Goal: Information Seeking & Learning: Learn about a topic

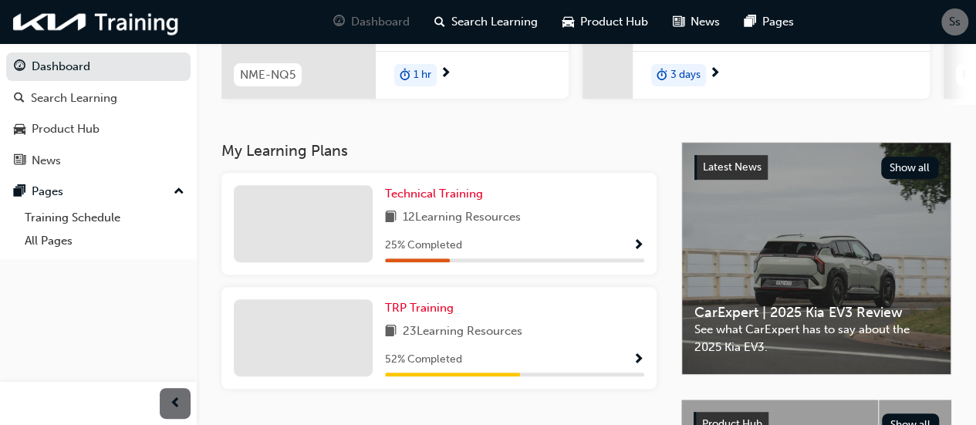
scroll to position [252, 0]
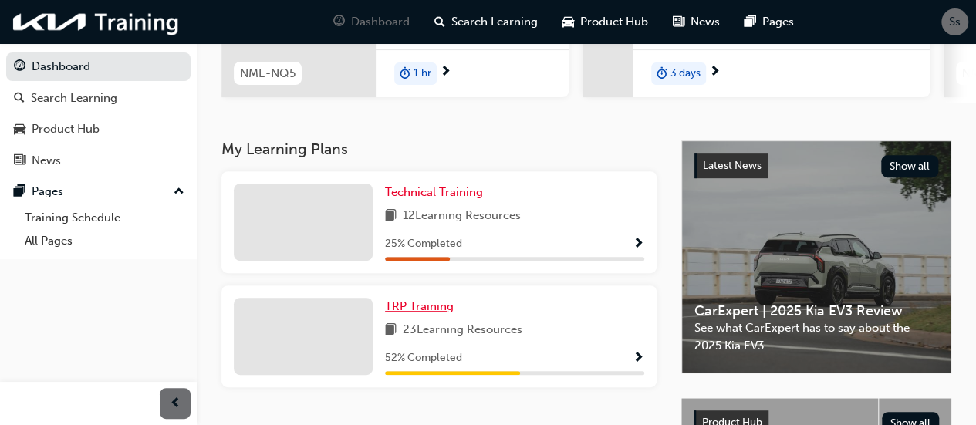
click at [412, 306] on span "TRP Training" at bounding box center [419, 306] width 69 height 14
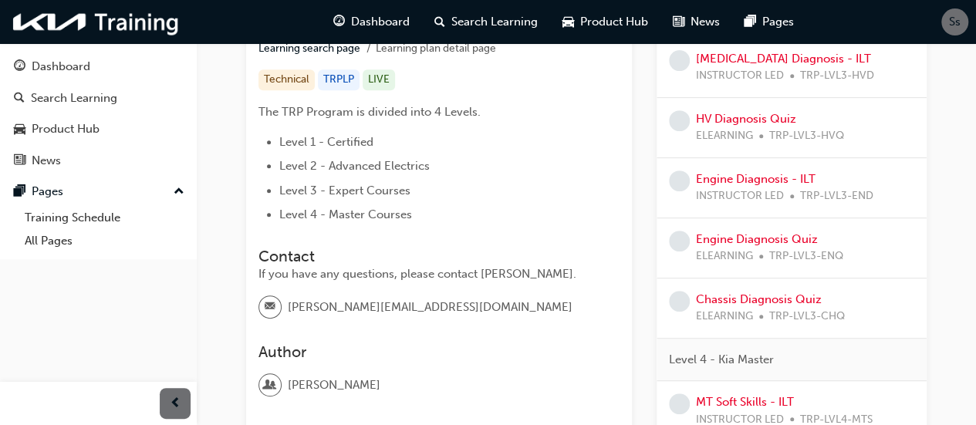
scroll to position [305, 0]
click at [763, 297] on link "Chassis Diagnosis Quiz" at bounding box center [759, 298] width 126 height 14
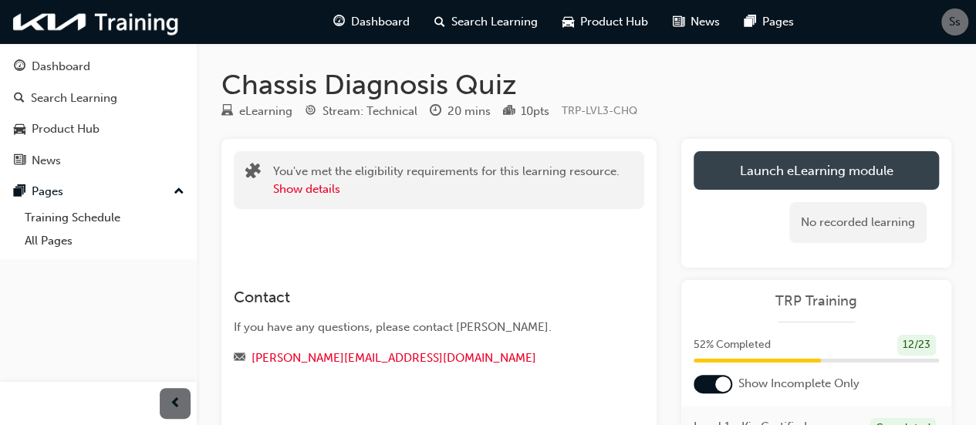
click at [738, 171] on link "Launch eLearning module" at bounding box center [816, 170] width 245 height 39
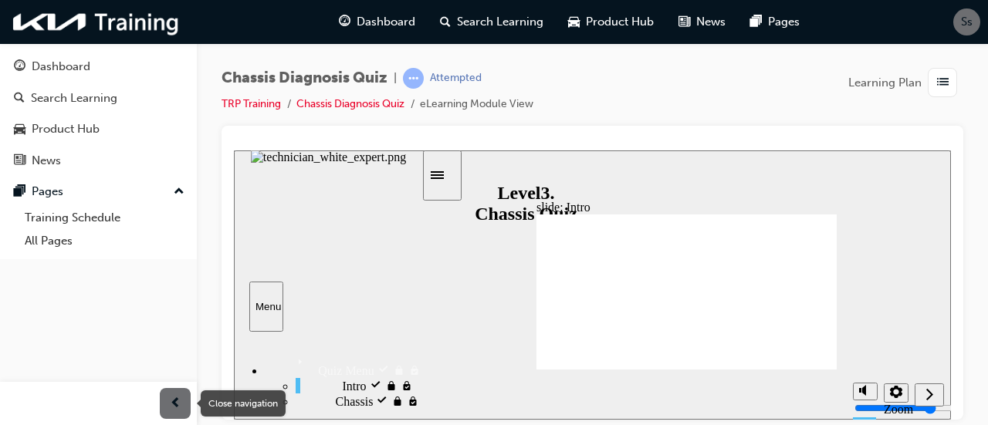
click at [172, 401] on span "prev-icon" at bounding box center [176, 403] width 12 height 19
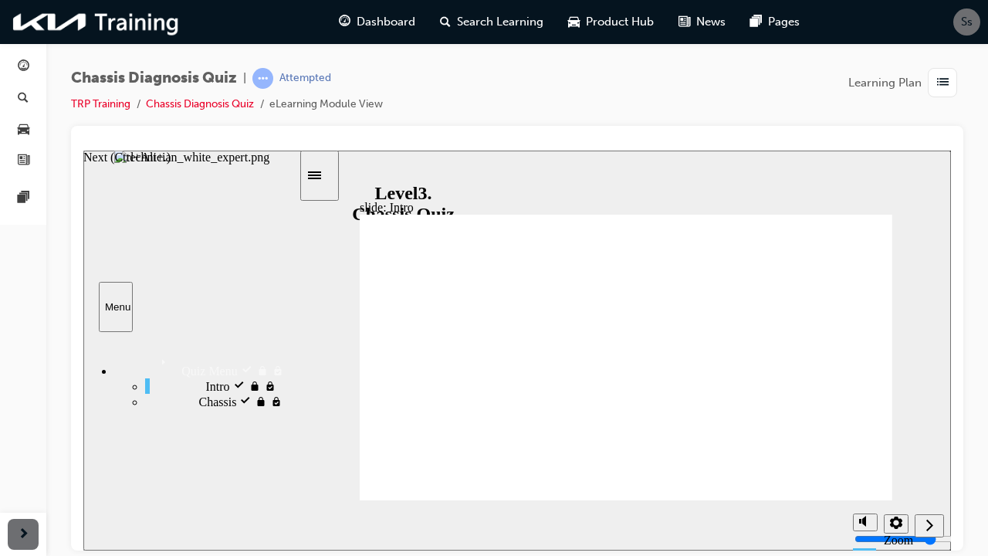
click at [926, 425] on icon "Next (Ctrl+Alt+Period)" at bounding box center [929, 524] width 8 height 14
radio input "true"
click at [929, 425] on icon "Submit (Ctrl+Alt+S)" at bounding box center [926, 524] width 13 height 10
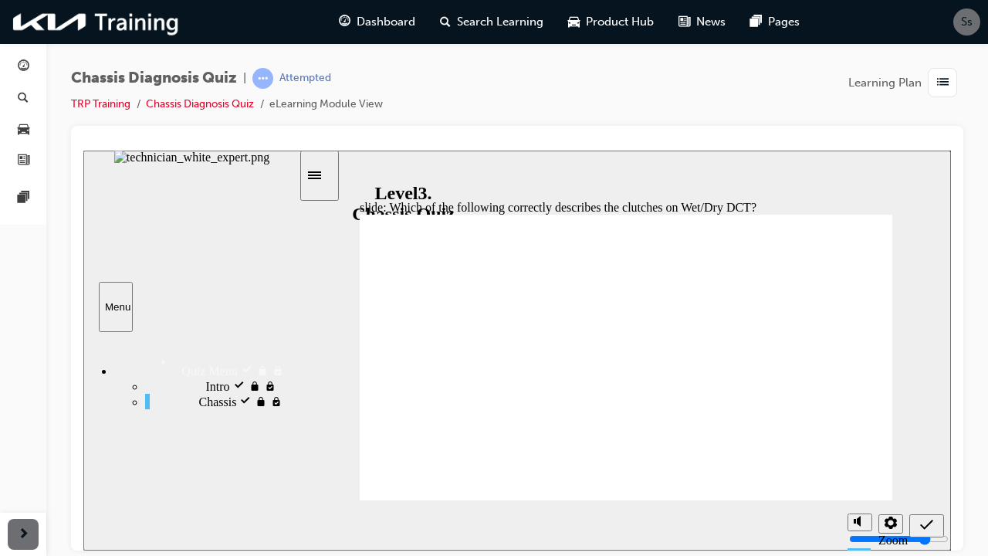
radio input "true"
click at [937, 425] on div "Submit (Ctrl+Alt+S)" at bounding box center [926, 525] width 22 height 16
checkbox input "true"
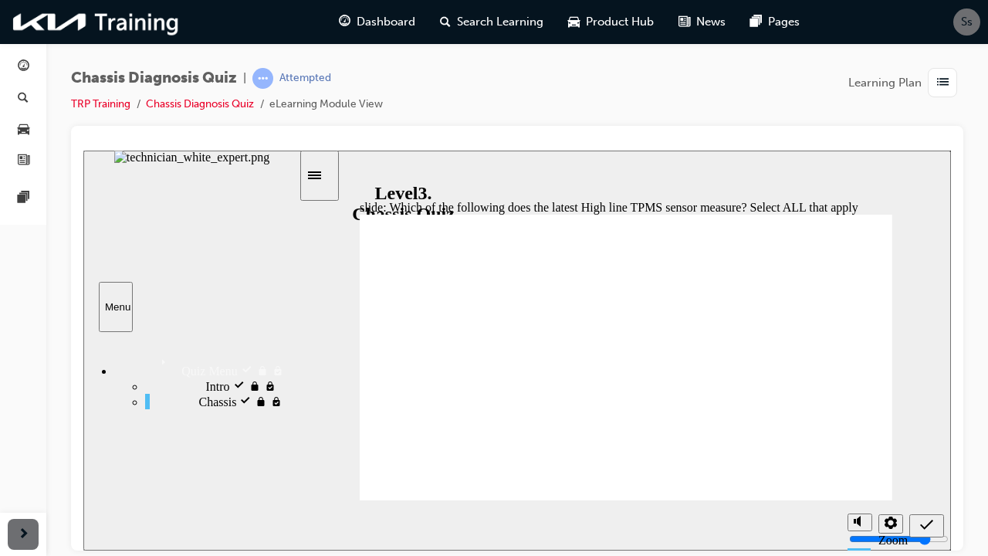
checkbox input "true"
click at [928, 425] on icon "Submit (Ctrl+Alt+S)" at bounding box center [926, 524] width 13 height 10
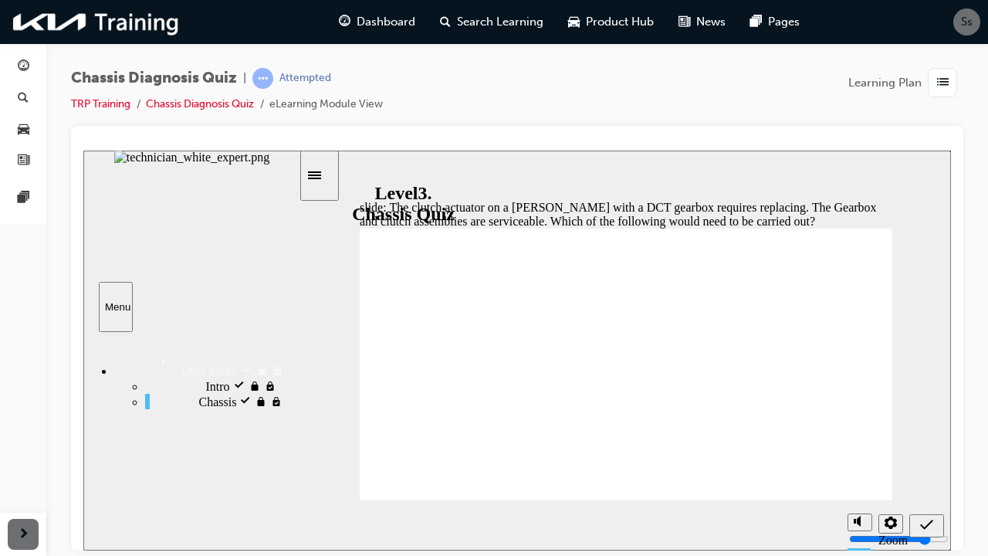
radio input "true"
click at [923, 425] on icon "Submit (Ctrl+Alt+S)" at bounding box center [926, 524] width 13 height 14
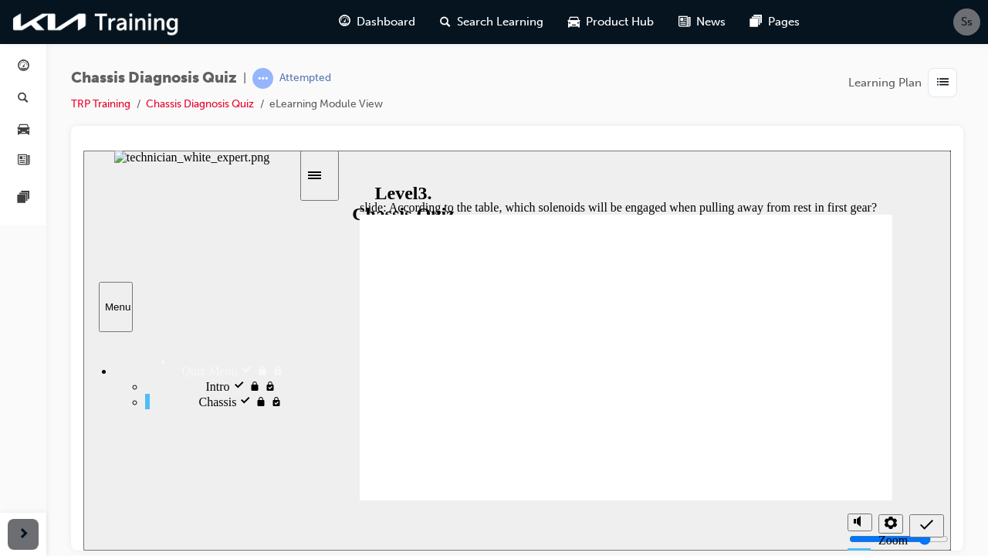
radio input "true"
click at [924, 425] on icon "Submit (Ctrl+Alt+S)" at bounding box center [926, 524] width 13 height 14
drag, startPoint x: 662, startPoint y: 296, endPoint x: 638, endPoint y: 255, distance: 46.7
drag, startPoint x: 637, startPoint y: 332, endPoint x: 617, endPoint y: 300, distance: 37.1
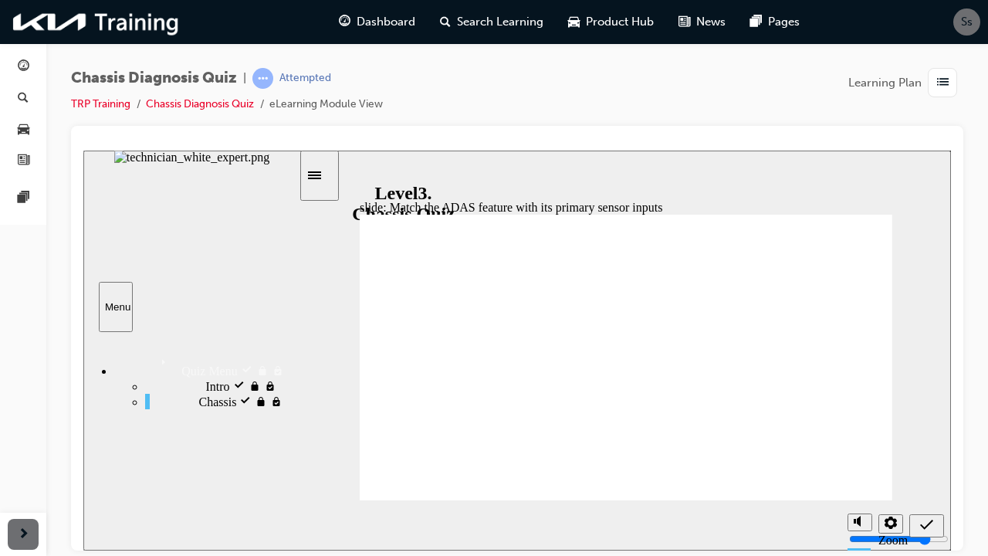
drag, startPoint x: 651, startPoint y: 333, endPoint x: 621, endPoint y: 330, distance: 30.3
drag, startPoint x: 647, startPoint y: 364, endPoint x: 628, endPoint y: 364, distance: 18.5
click at [928, 425] on icon "Submit (Ctrl+Alt+S)" at bounding box center [926, 524] width 13 height 14
radio input "false"
radio input "true"
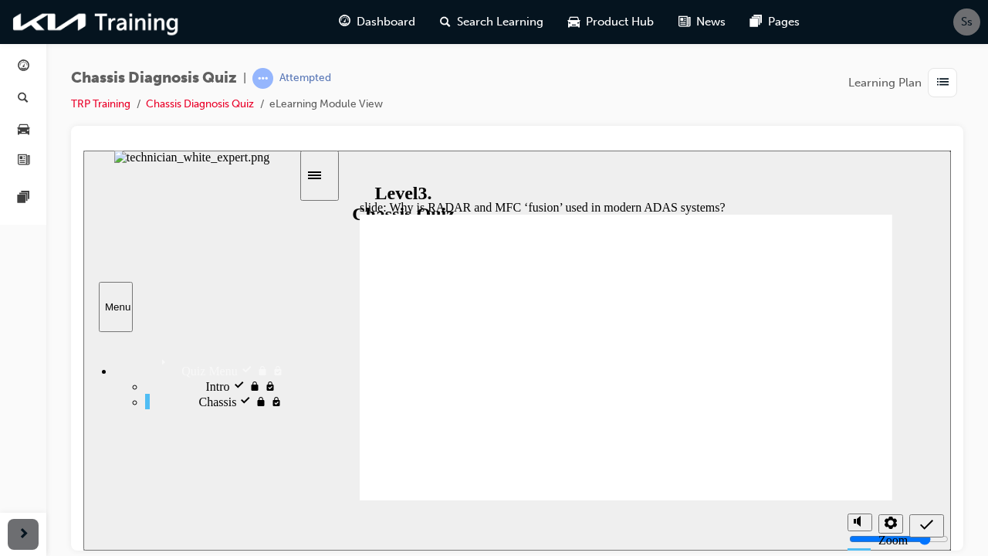
radio input "true"
click at [924, 425] on icon "Submit (Ctrl+Alt+S)" at bounding box center [926, 524] width 13 height 10
radio input "true"
click at [926, 425] on icon "Submit (Ctrl+Alt+S)" at bounding box center [926, 524] width 13 height 14
radio input "true"
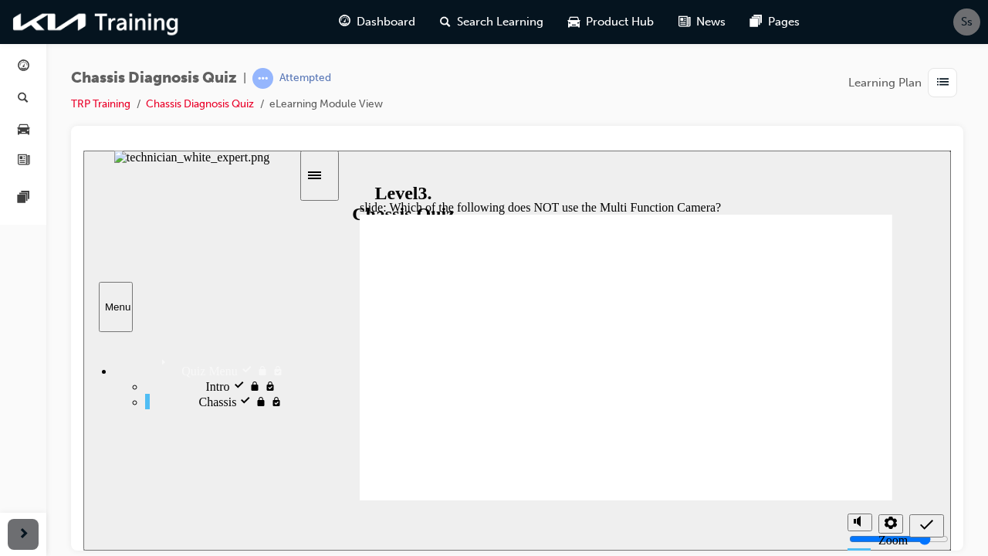
radio input "true"
click at [928, 425] on icon "Submit (Ctrl+Alt+S)" at bounding box center [926, 524] width 13 height 14
radio input "false"
radio input "true"
click at [922, 425] on icon "Submit (Ctrl+Alt+S)" at bounding box center [926, 524] width 13 height 14
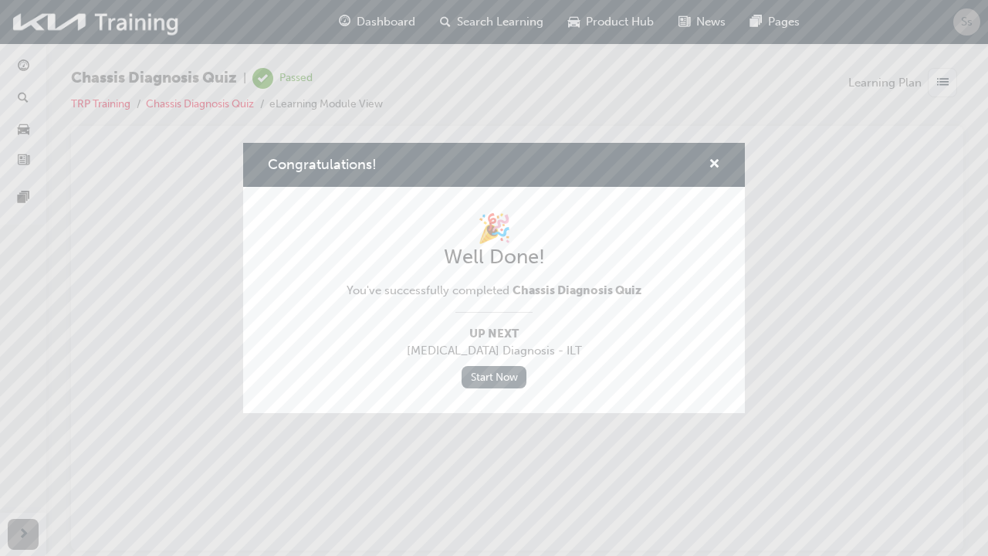
click at [482, 378] on link "Start Now" at bounding box center [494, 377] width 65 height 22
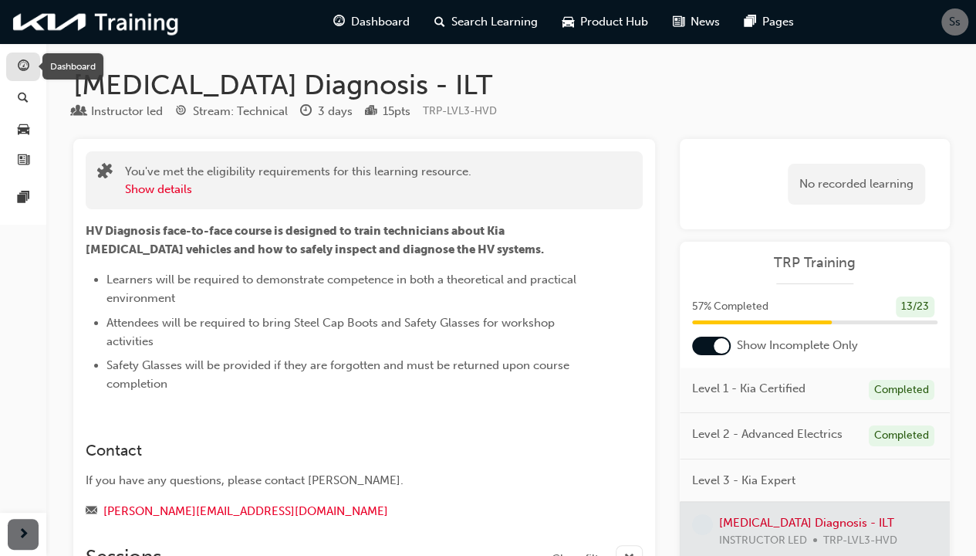
click at [15, 67] on div "button" at bounding box center [23, 66] width 19 height 19
